Goal: Transaction & Acquisition: Purchase product/service

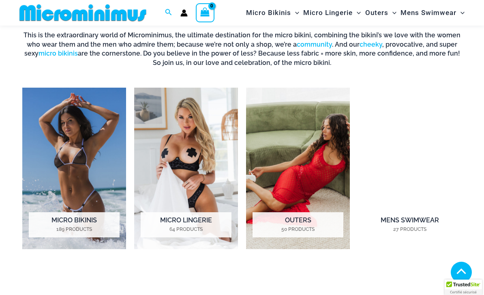
scroll to position [498, 0]
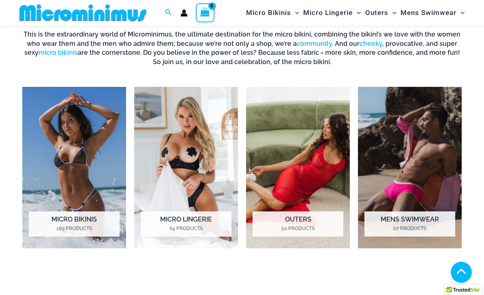
click at [67, 160] on img "Visit product category Micro Bikinis" at bounding box center [74, 167] width 104 height 161
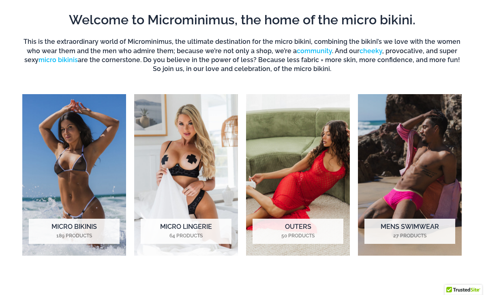
scroll to position [524, 0]
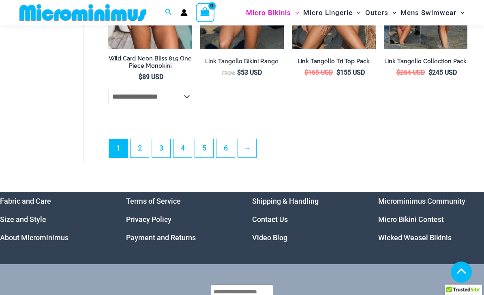
scroll to position [1848, 0]
click at [223, 157] on link "6" at bounding box center [226, 148] width 18 height 18
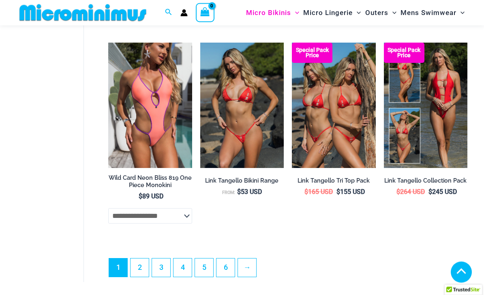
scroll to position [1724, 0]
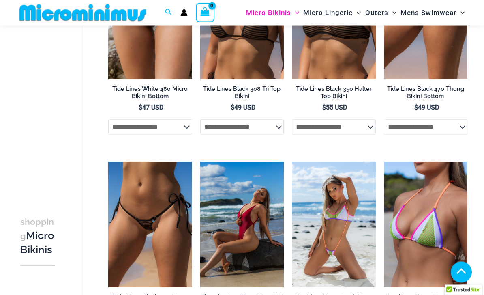
scroll to position [136, 0]
